Goal: Navigation & Orientation: Go to known website

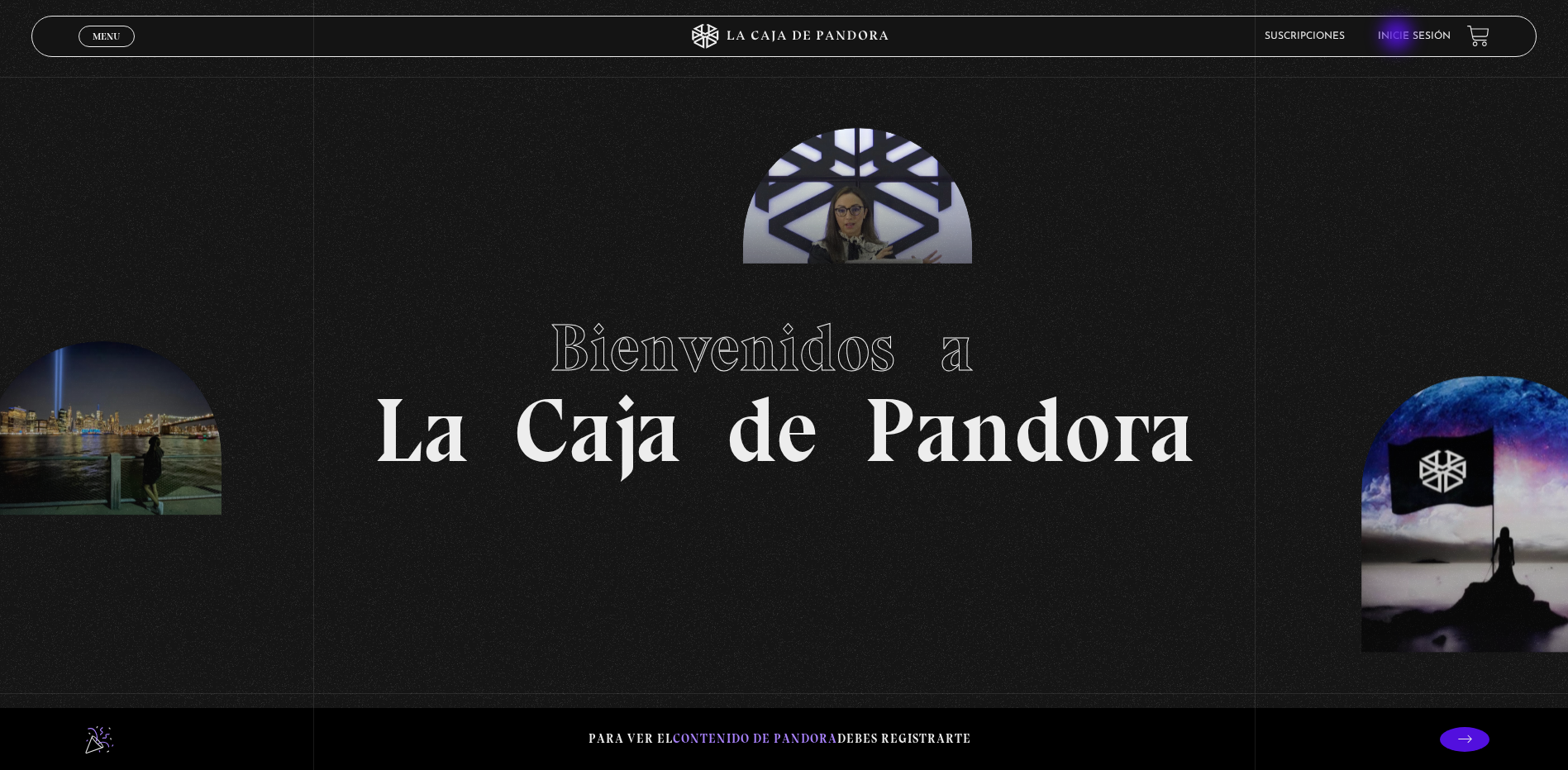
click at [1398, 36] on link "Inicie sesión" at bounding box center [1414, 36] width 73 height 9
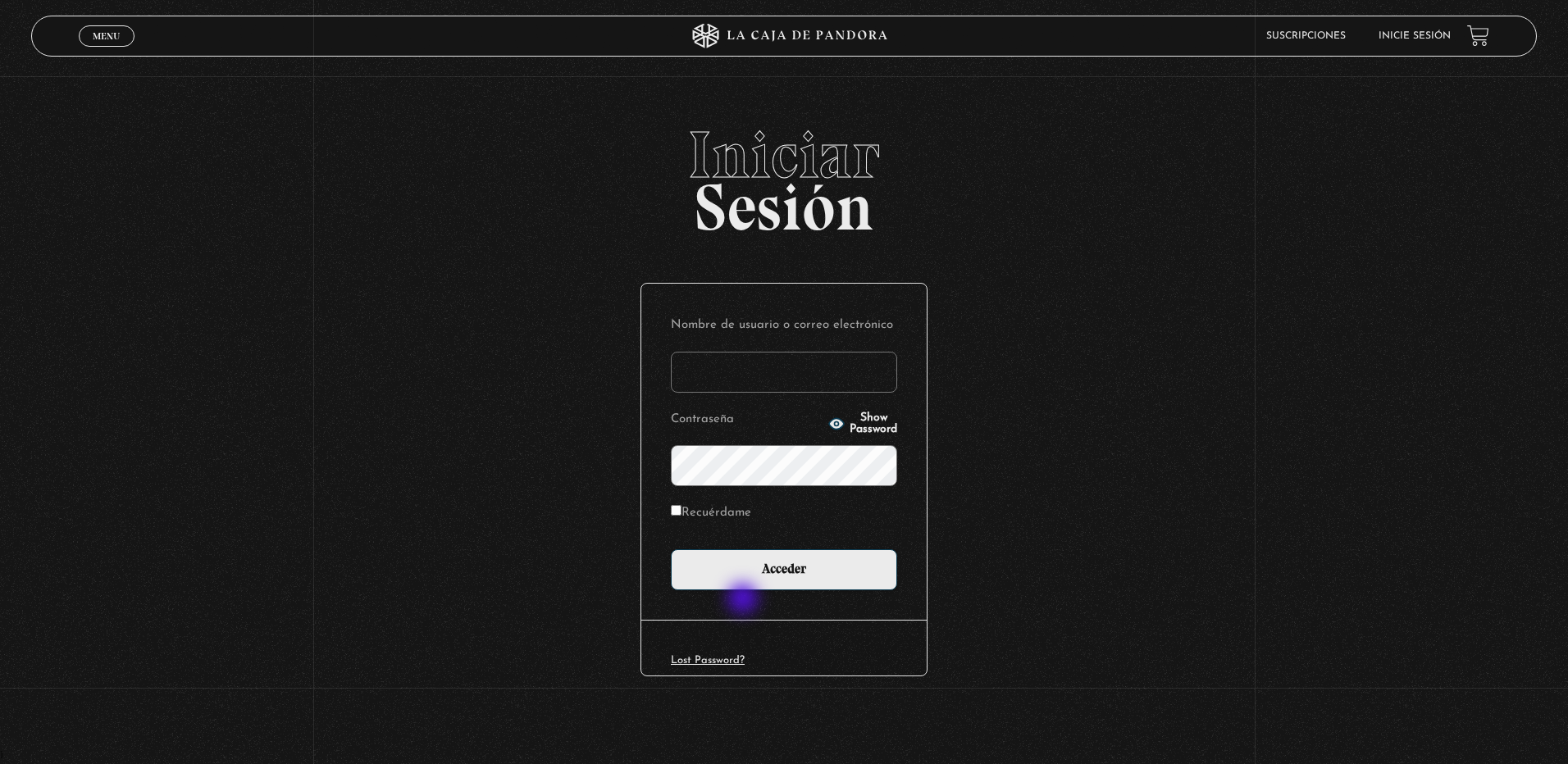
type input "eu.fuentes@gmail.com"
click at [743, 603] on div "Nombre de usuario o correo electrónico eu.fuentes@gmail.com Contraseña Show Pas…" at bounding box center [783, 451] width 286 height 336
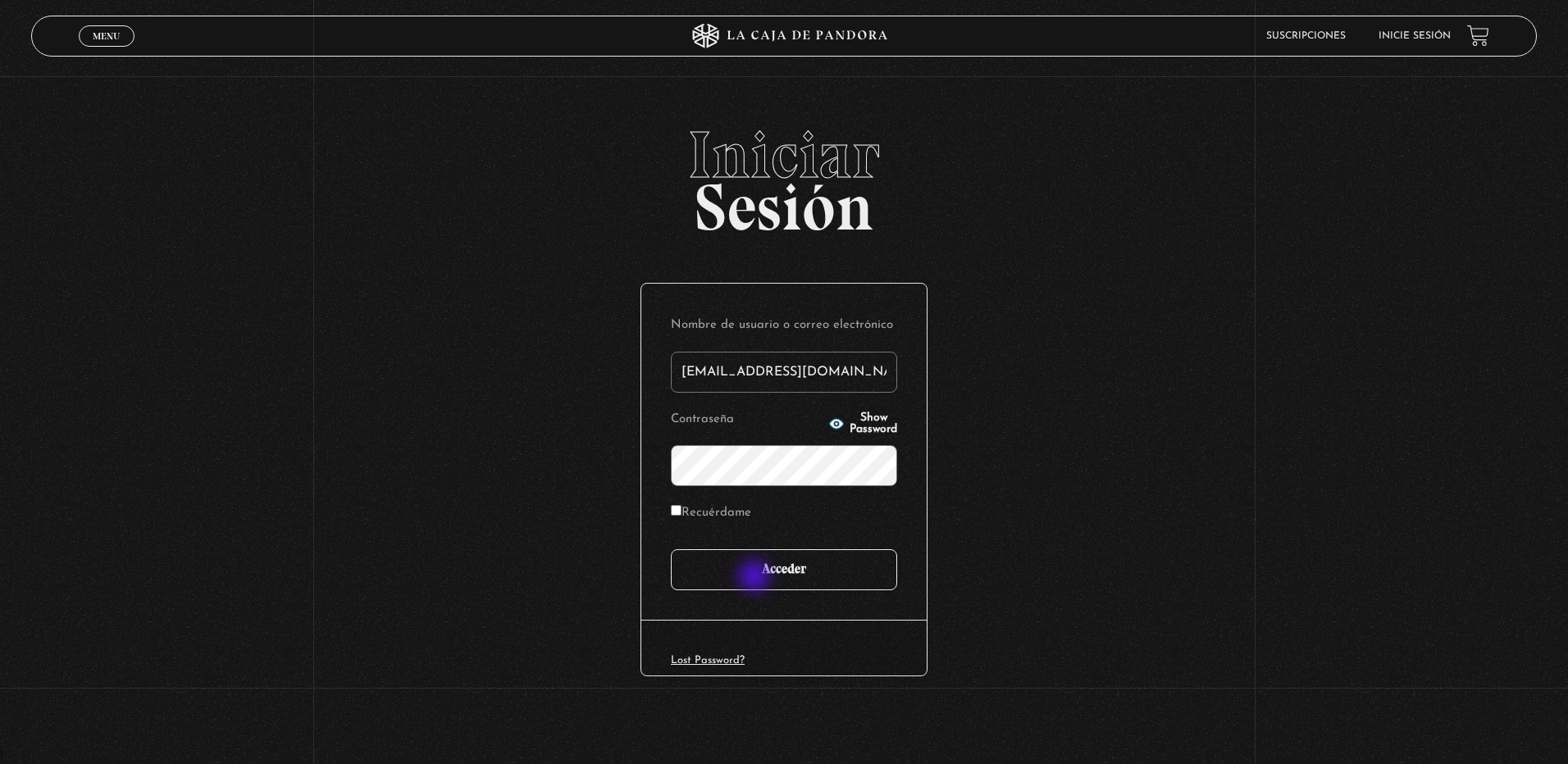
click at [760, 571] on input "Acceder" at bounding box center [784, 570] width 226 height 41
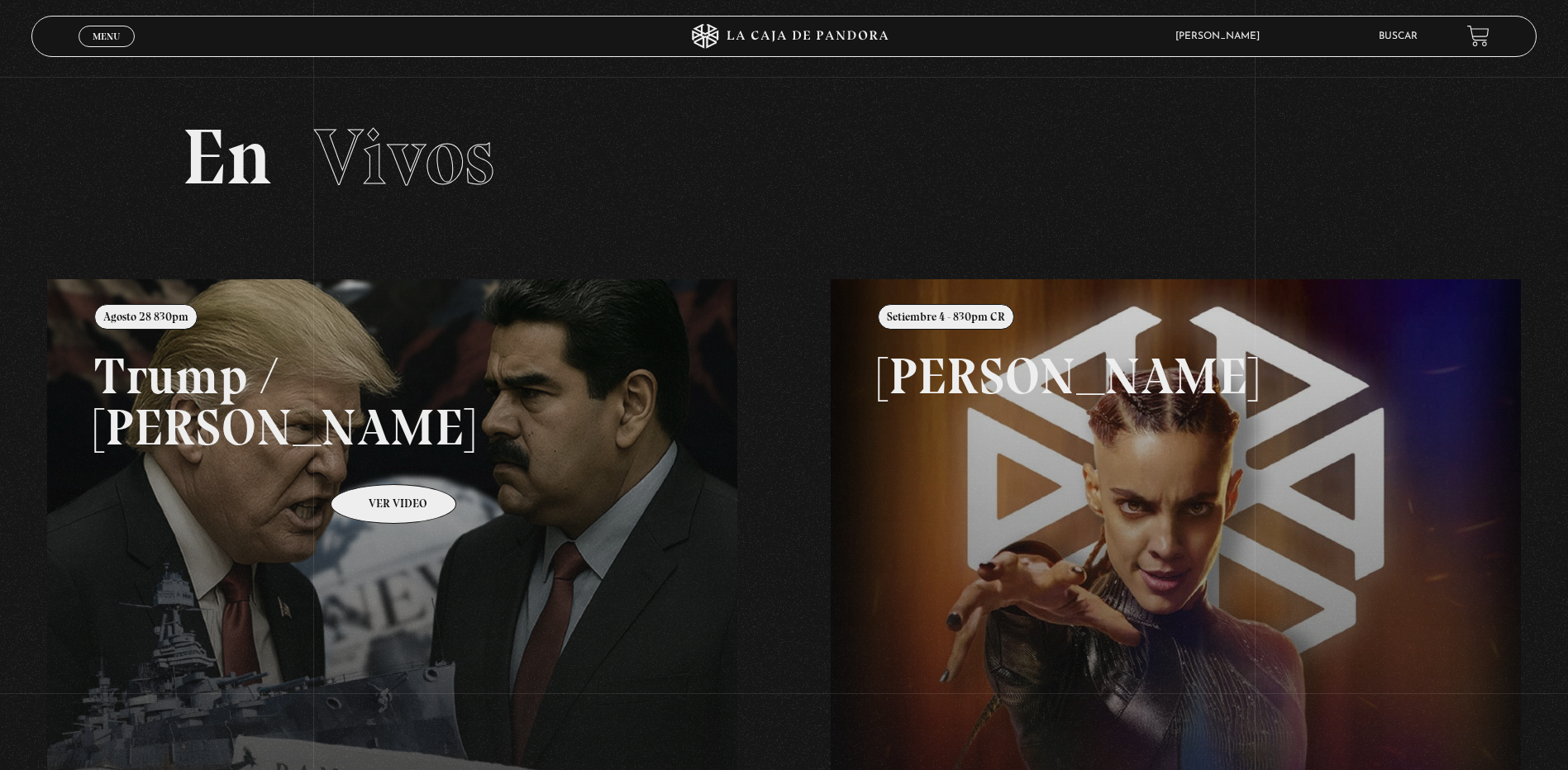
click at [372, 459] on link at bounding box center [831, 664] width 1568 height 770
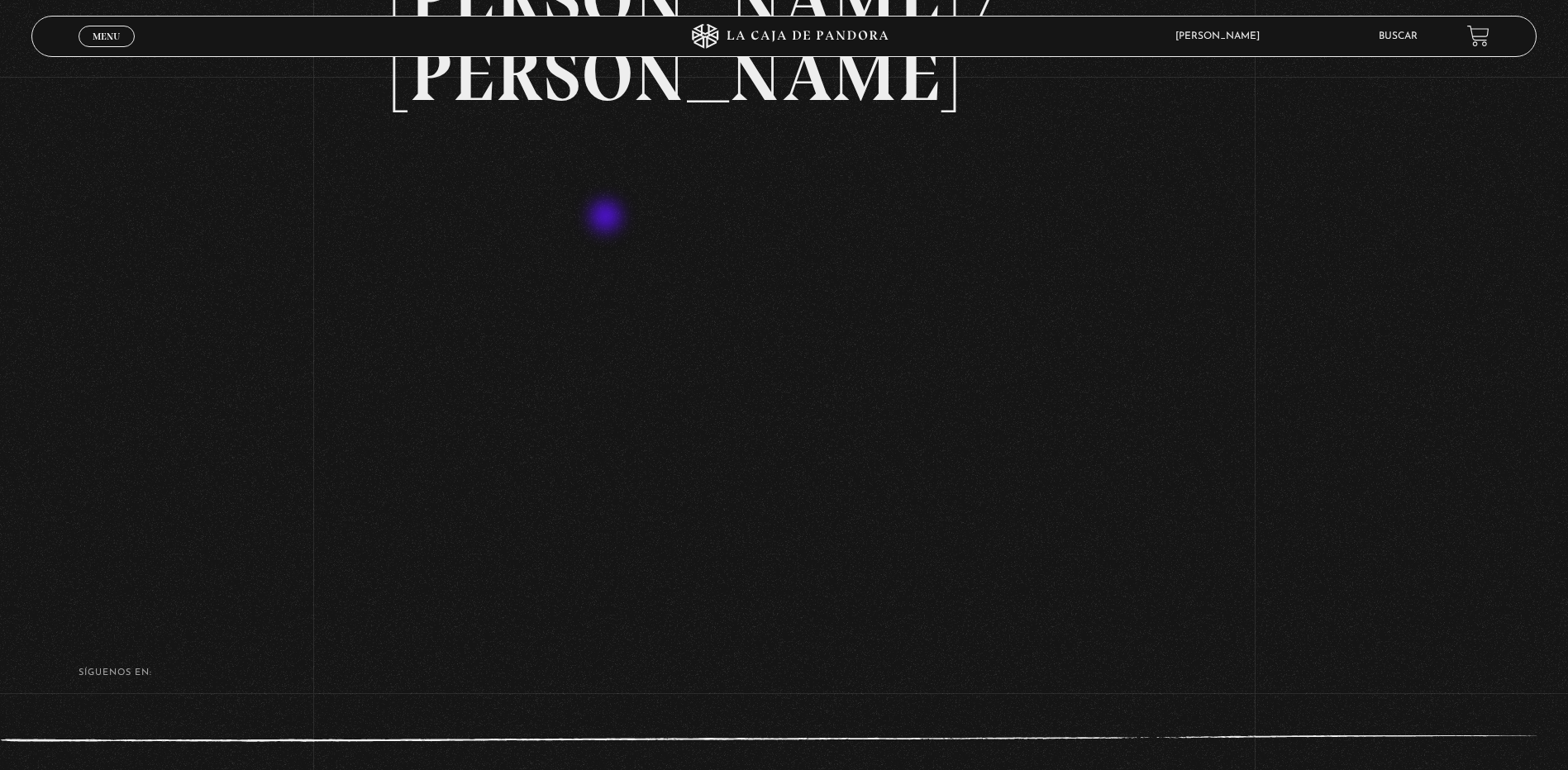
scroll to position [143, 0]
